Goal: Transaction & Acquisition: Purchase product/service

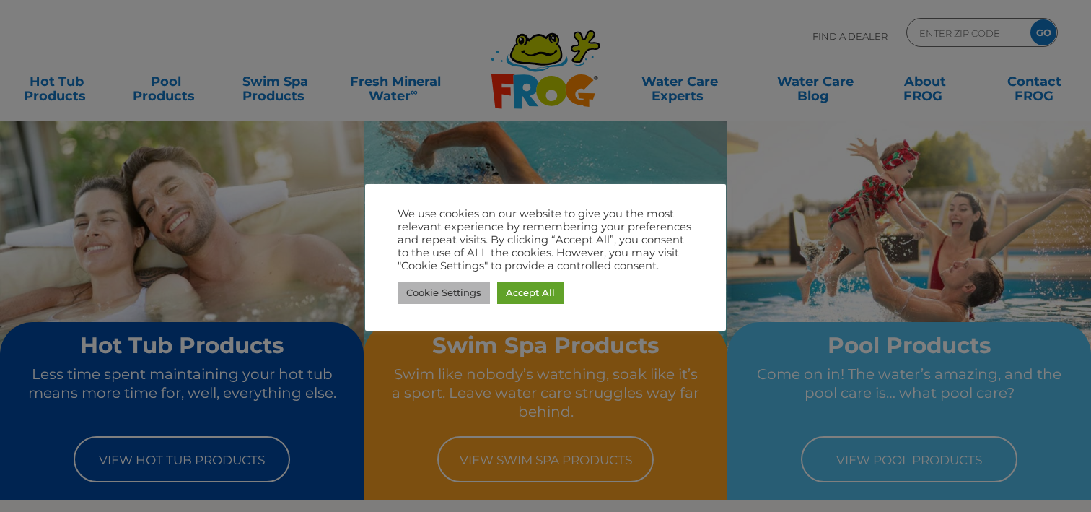
click at [452, 286] on link "Cookie Settings" at bounding box center [444, 293] width 92 height 22
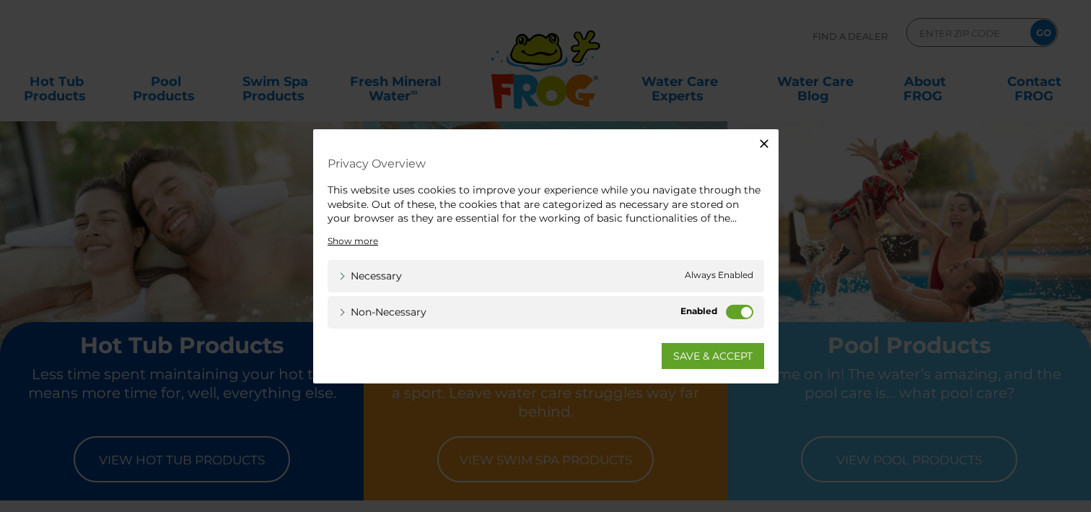
click at [735, 307] on label "Non-necessary" at bounding box center [739, 311] width 27 height 14
click at [0, 0] on input "Non-necessary" at bounding box center [0, 0] width 0 height 0
click at [712, 354] on link "SAVE & ACCEPT" at bounding box center [713, 355] width 103 height 26
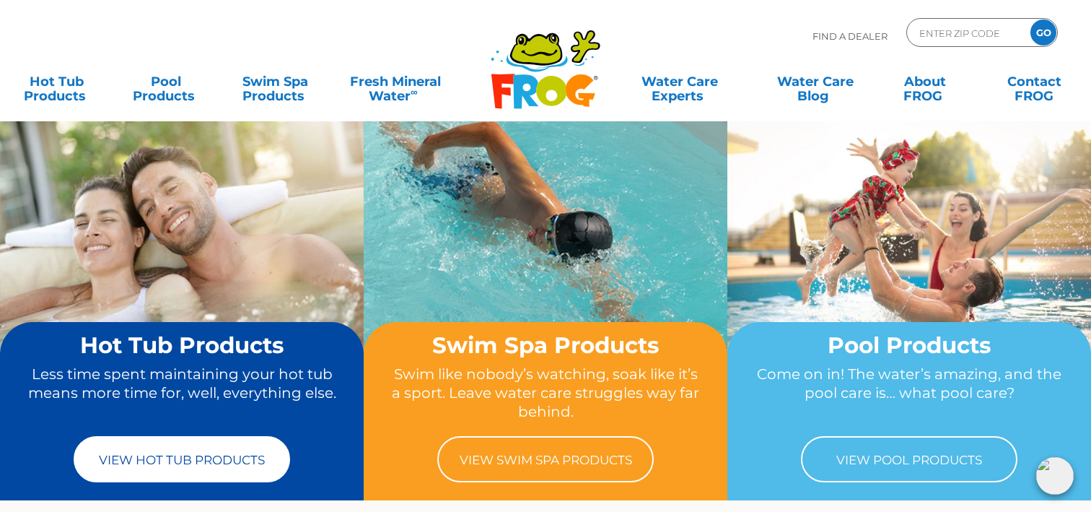
click at [225, 460] on link "View Hot Tub Products" at bounding box center [182, 459] width 217 height 46
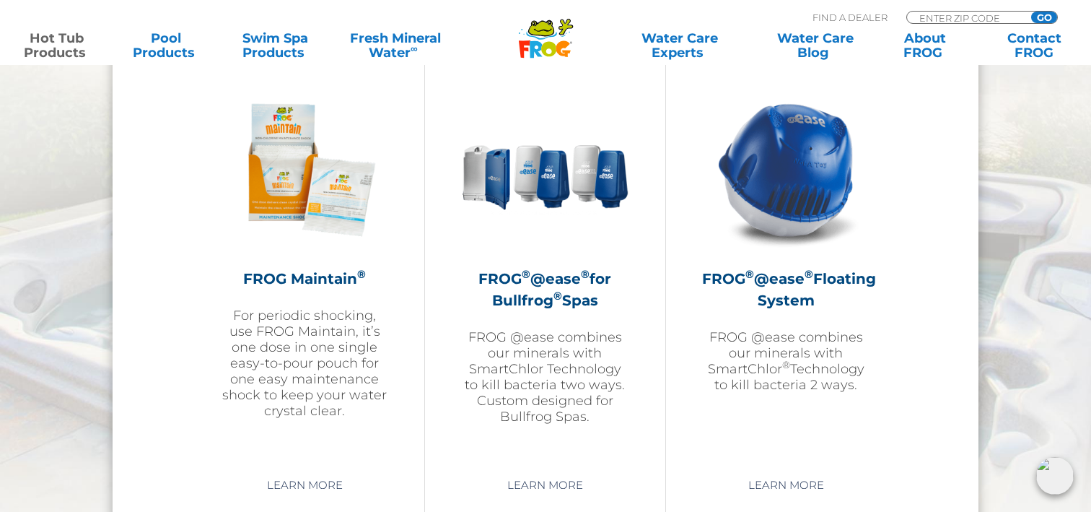
scroll to position [1647, 0]
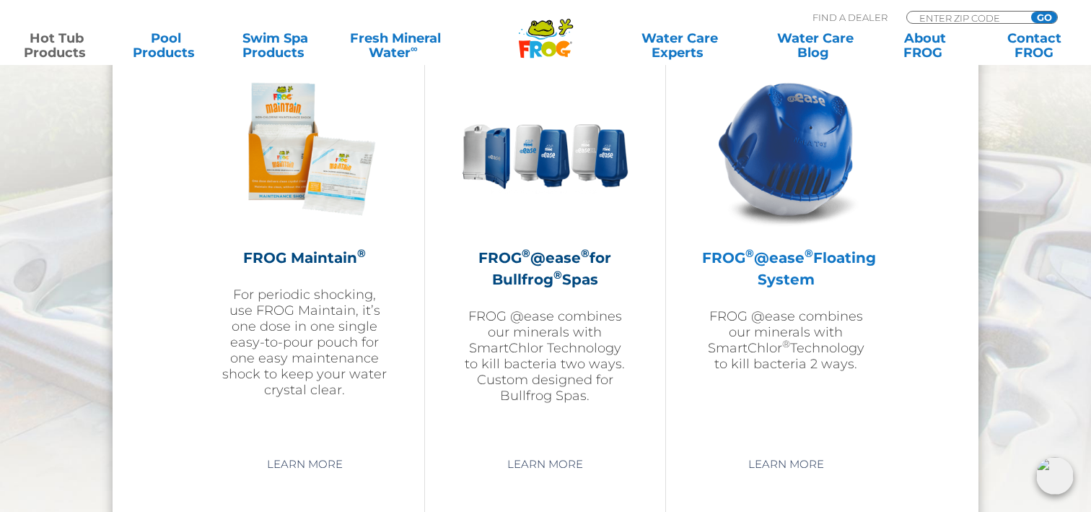
click at [767, 260] on h2 "FROG ® @ease ® Floating System" at bounding box center [786, 268] width 168 height 43
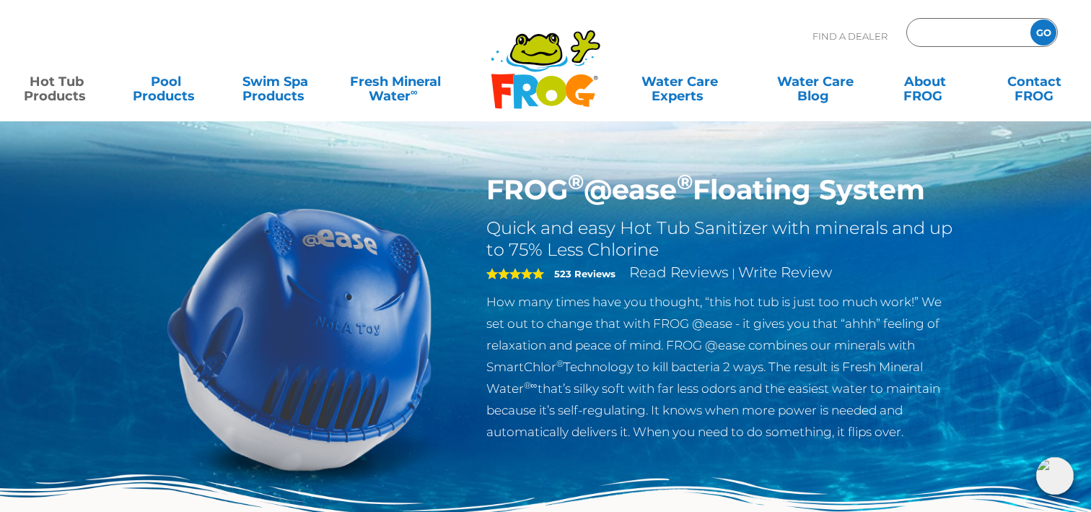
click at [955, 43] on input "Zip Code Form" at bounding box center [966, 32] width 97 height 21
type input "90036"
click at [1037, 35] on input "GO" at bounding box center [1044, 32] width 26 height 26
